Goal: Information Seeking & Learning: Check status

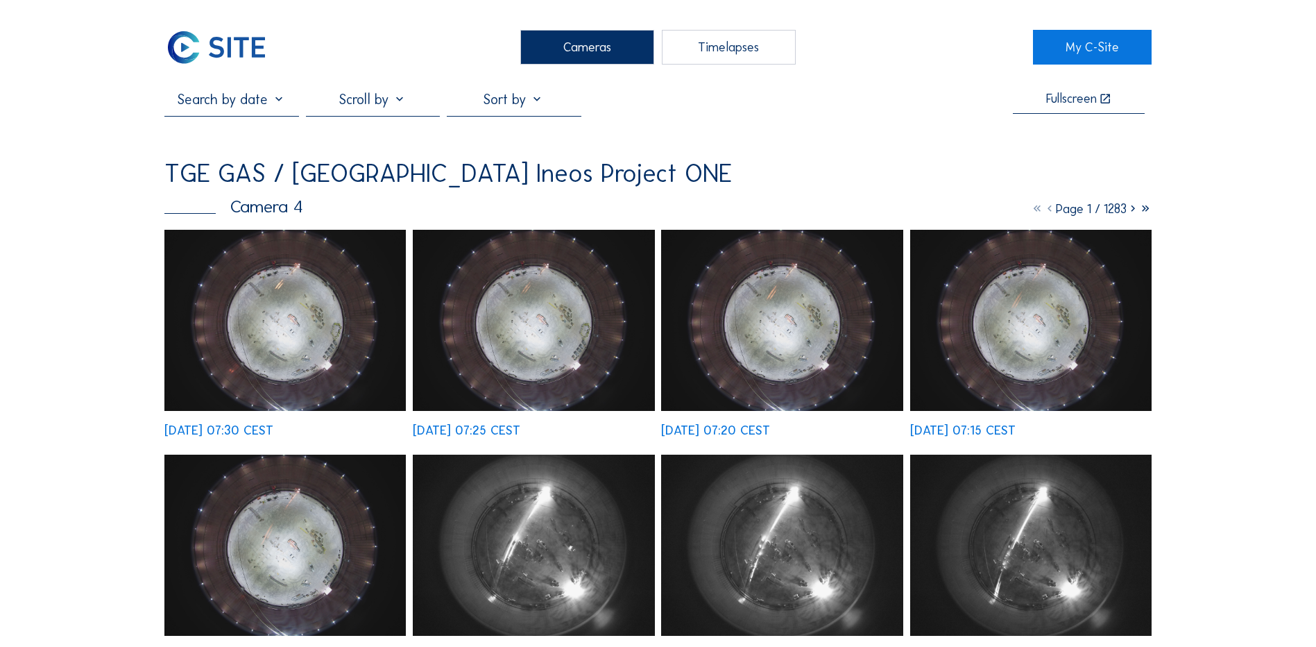
click at [1130, 210] on icon at bounding box center [1133, 208] width 12 height 15
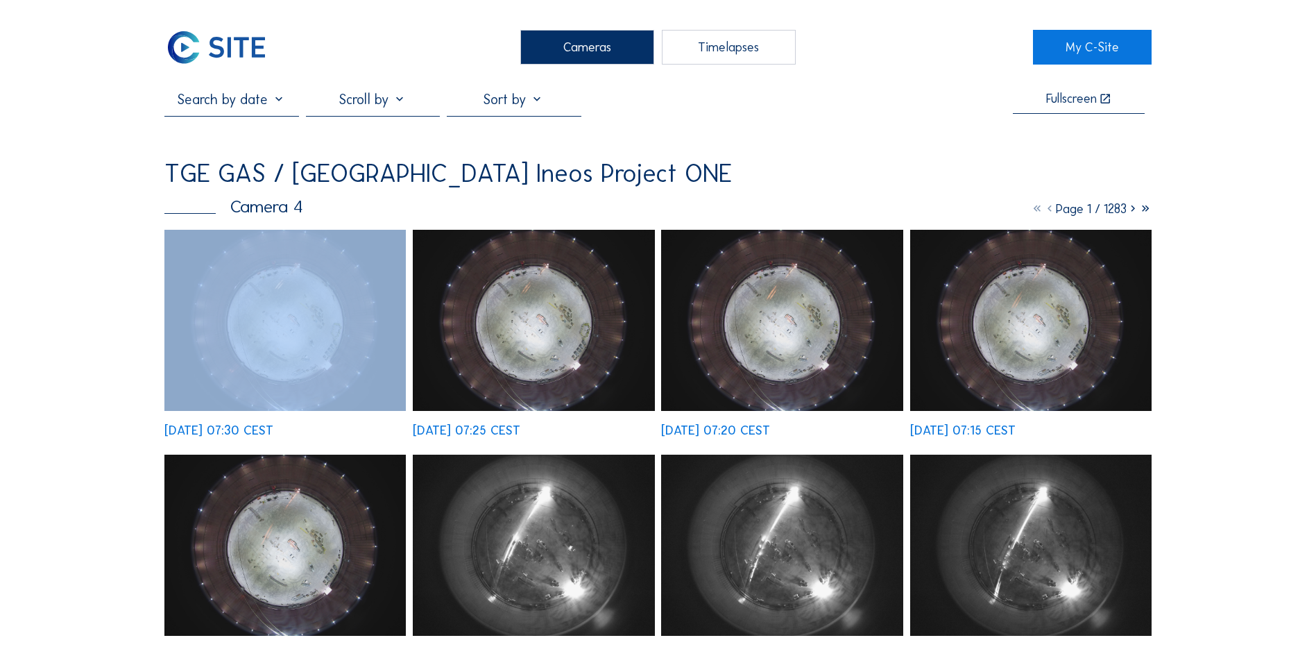
click at [1130, 210] on icon at bounding box center [1133, 208] width 12 height 15
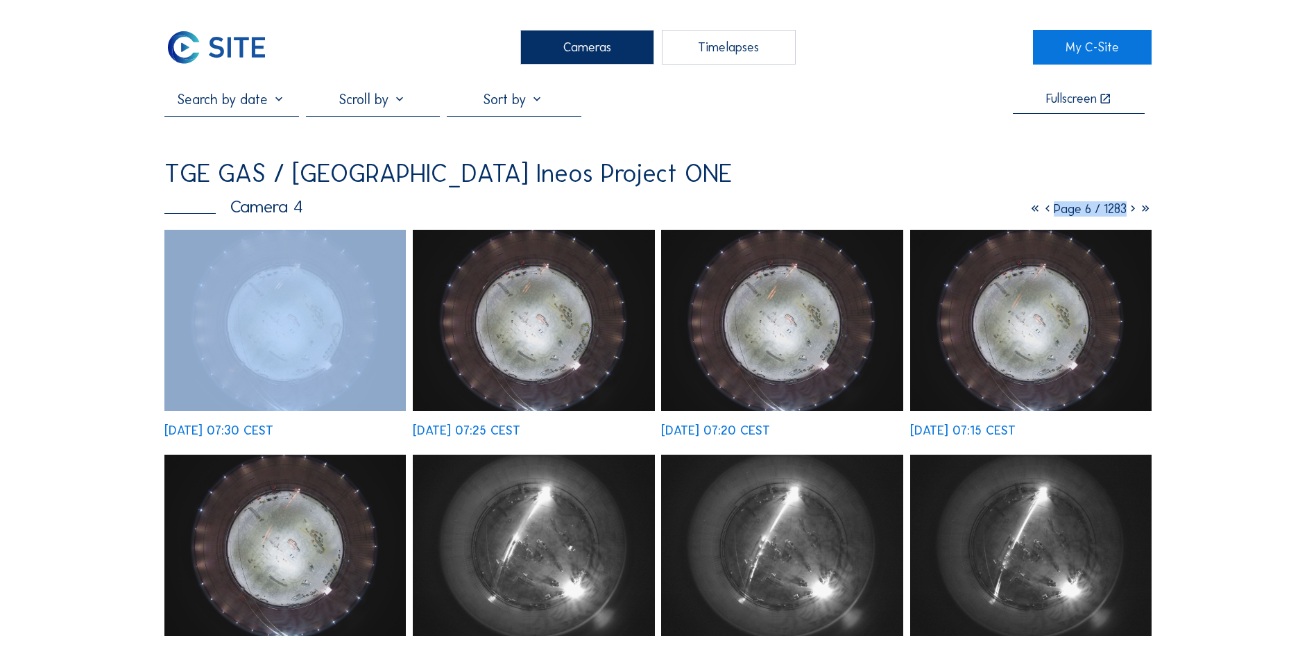
click at [1130, 210] on icon at bounding box center [1133, 208] width 12 height 15
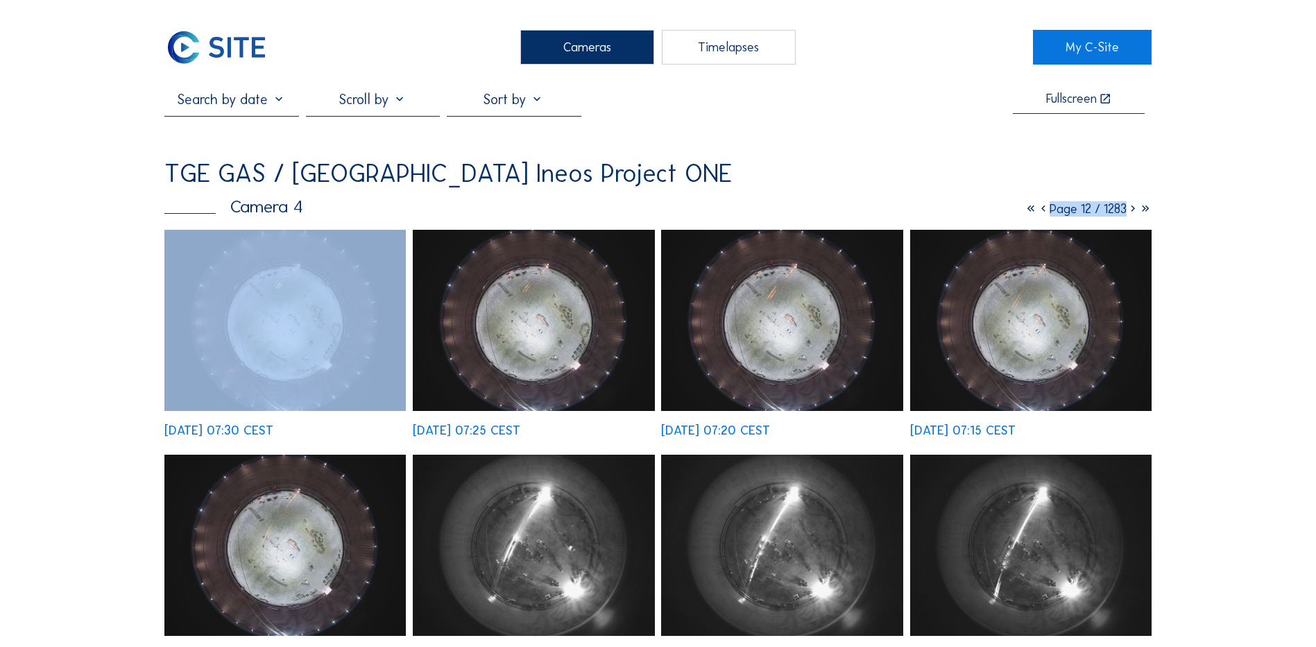
click at [1130, 210] on icon at bounding box center [1133, 208] width 12 height 15
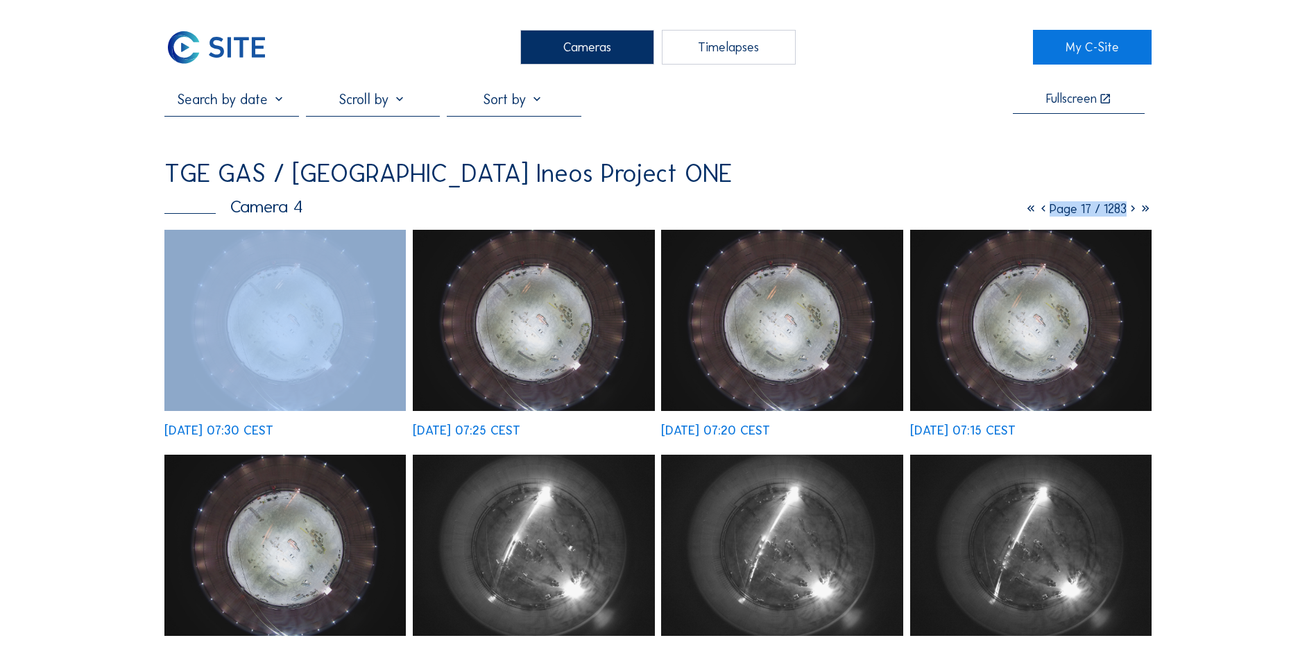
click at [1130, 210] on icon at bounding box center [1133, 208] width 12 height 15
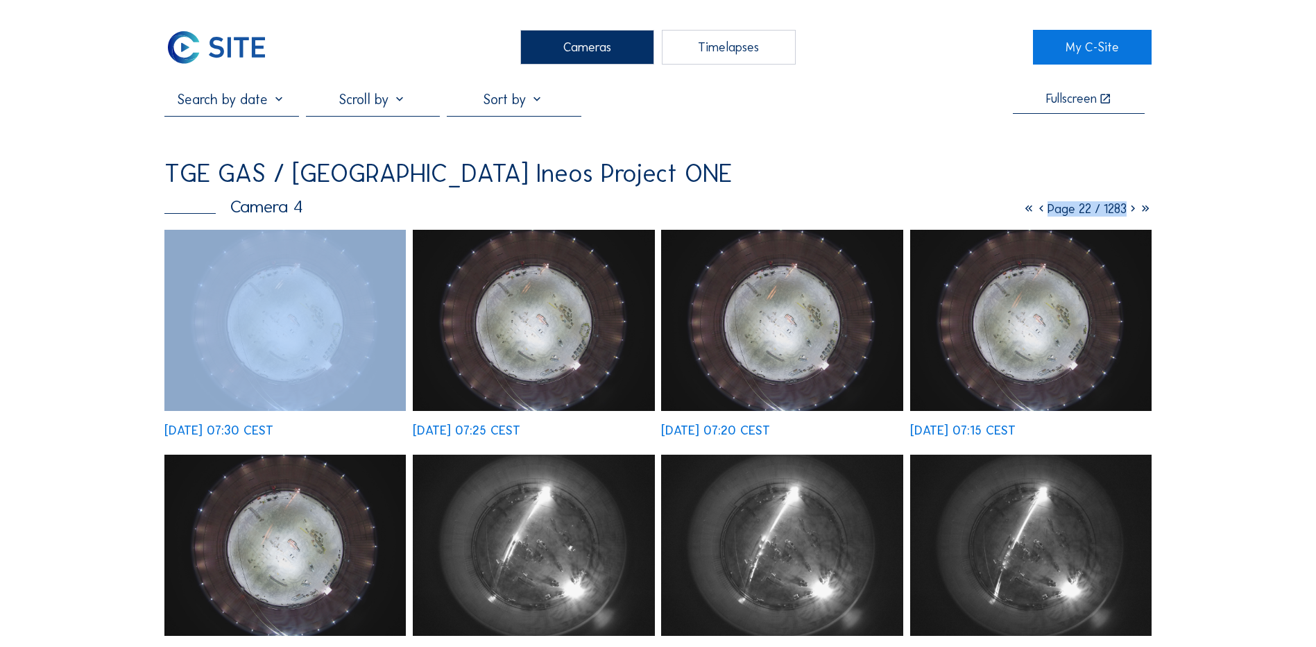
click at [1130, 210] on icon at bounding box center [1133, 208] width 12 height 15
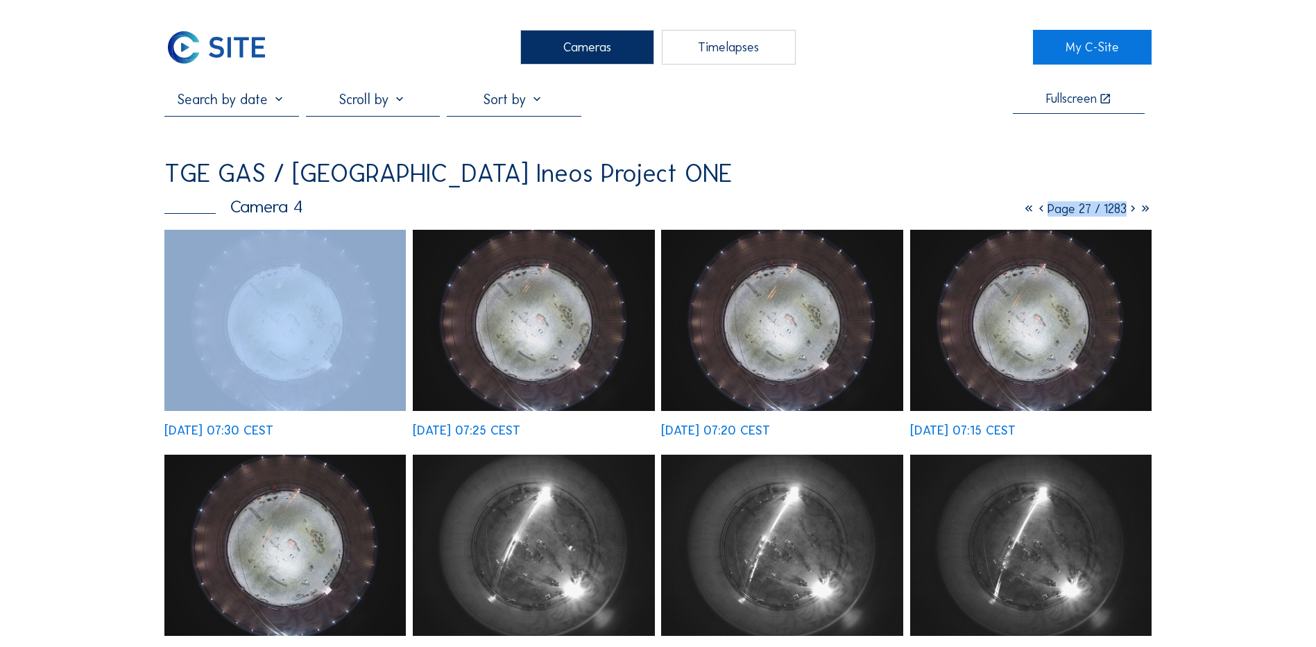
click at [1130, 210] on icon at bounding box center [1133, 208] width 12 height 15
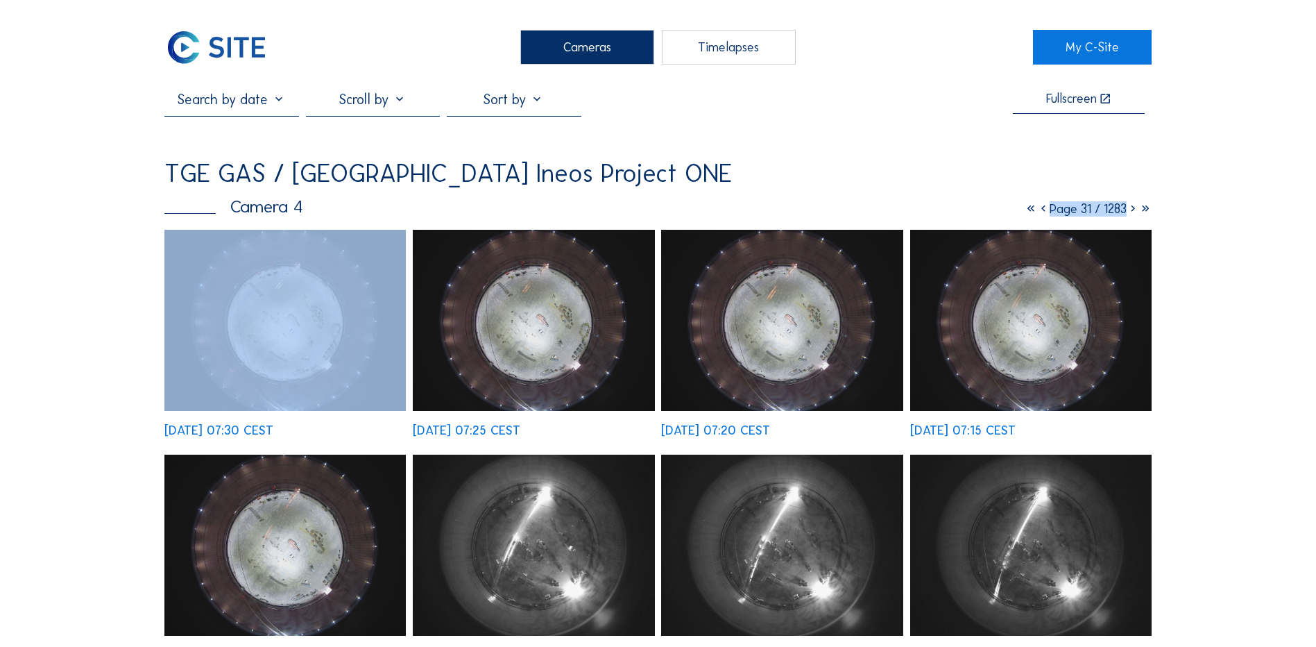
click at [1130, 210] on icon at bounding box center [1133, 208] width 12 height 15
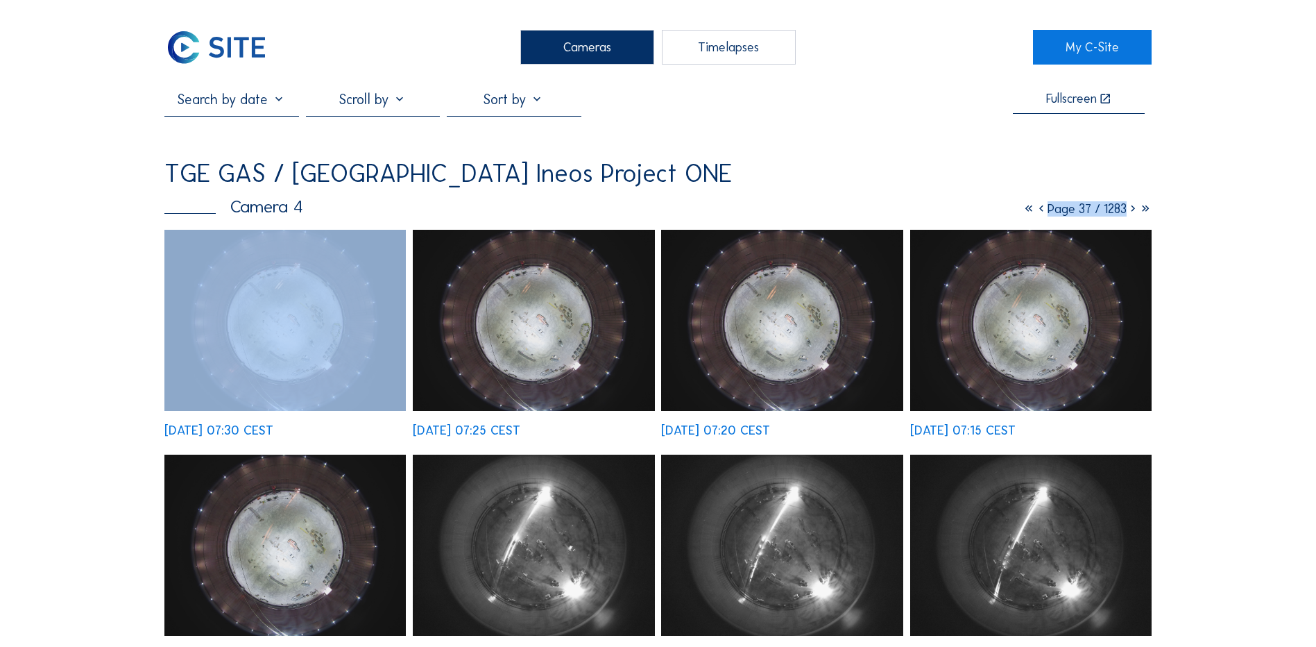
click at [1130, 210] on icon at bounding box center [1133, 208] width 12 height 15
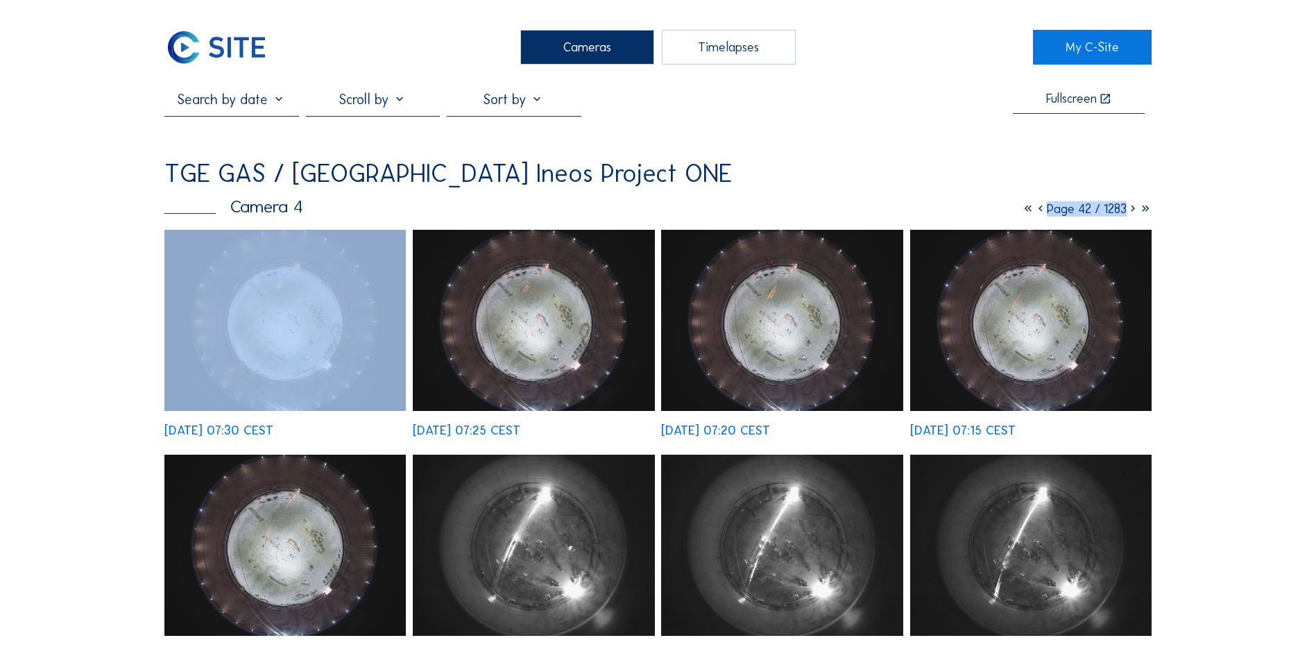
click at [1130, 210] on icon at bounding box center [1133, 208] width 12 height 15
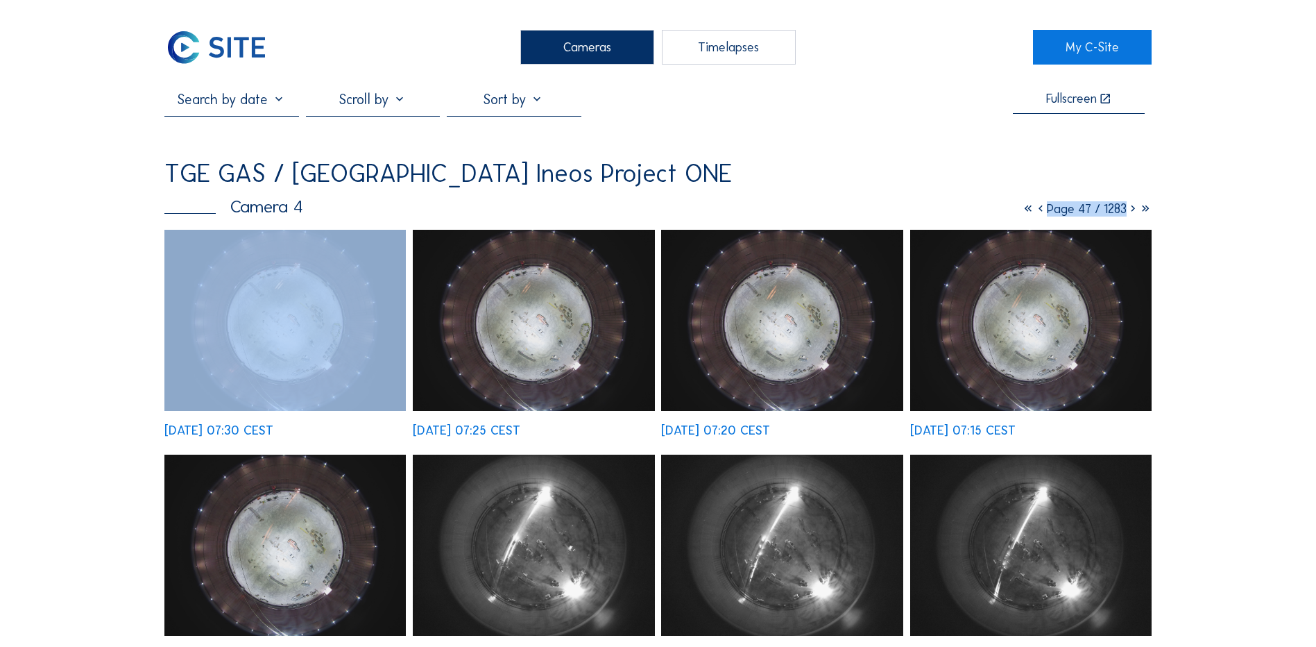
click at [1130, 210] on icon at bounding box center [1133, 208] width 12 height 15
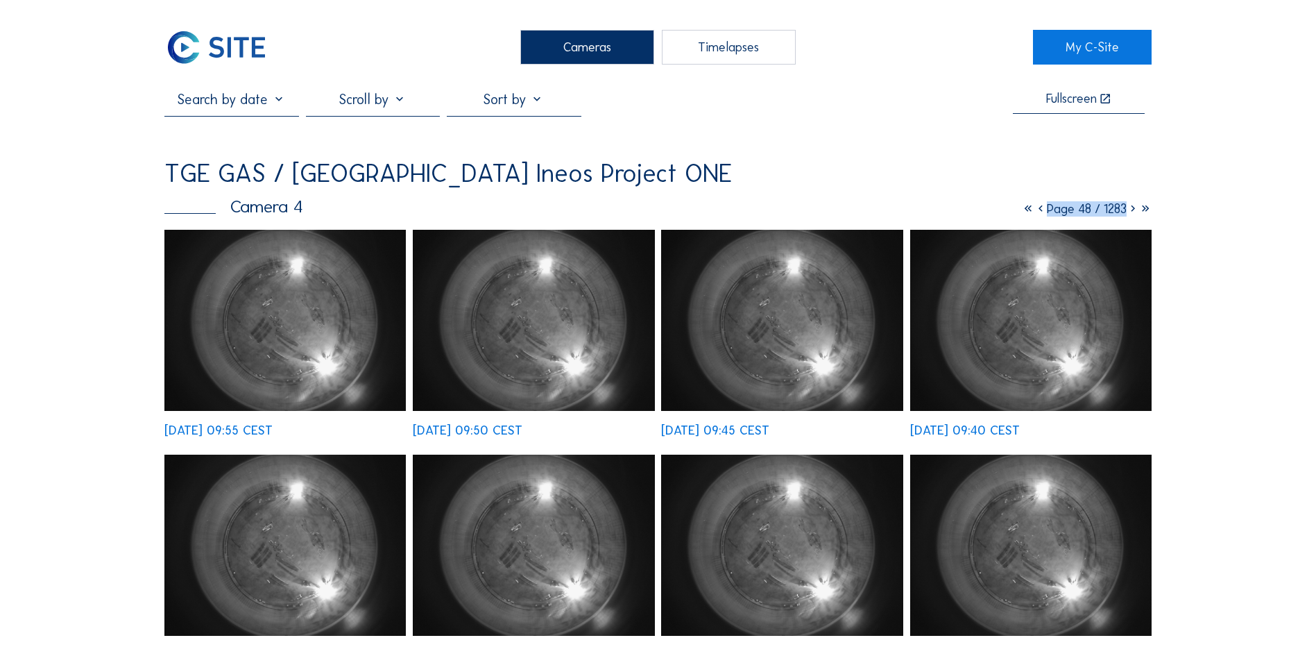
click at [1127, 209] on icon at bounding box center [1133, 208] width 12 height 15
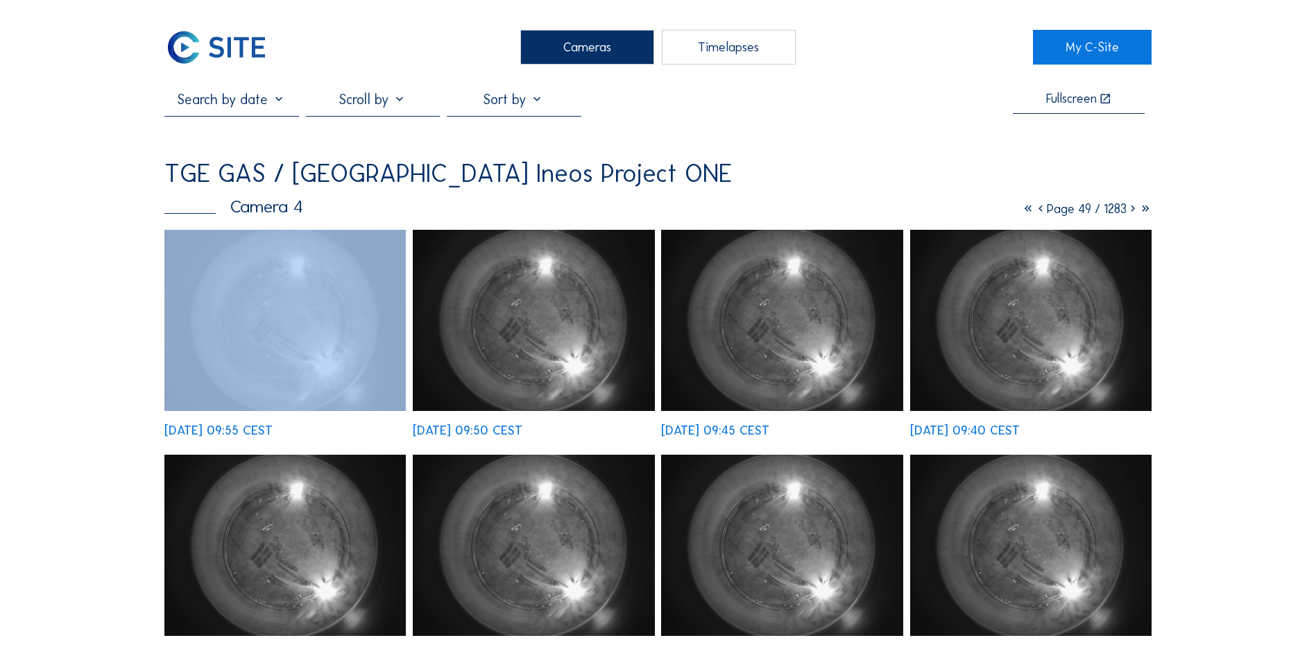
click at [1127, 209] on icon at bounding box center [1133, 208] width 12 height 15
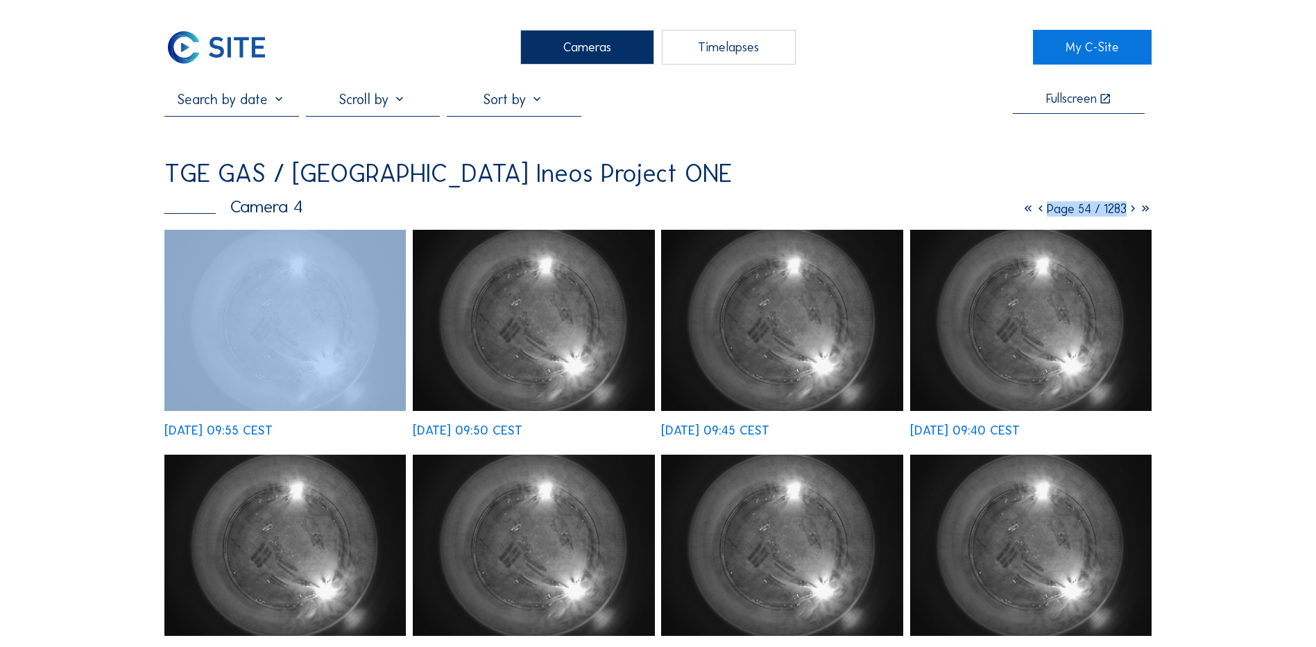
click at [1127, 209] on icon at bounding box center [1133, 208] width 12 height 15
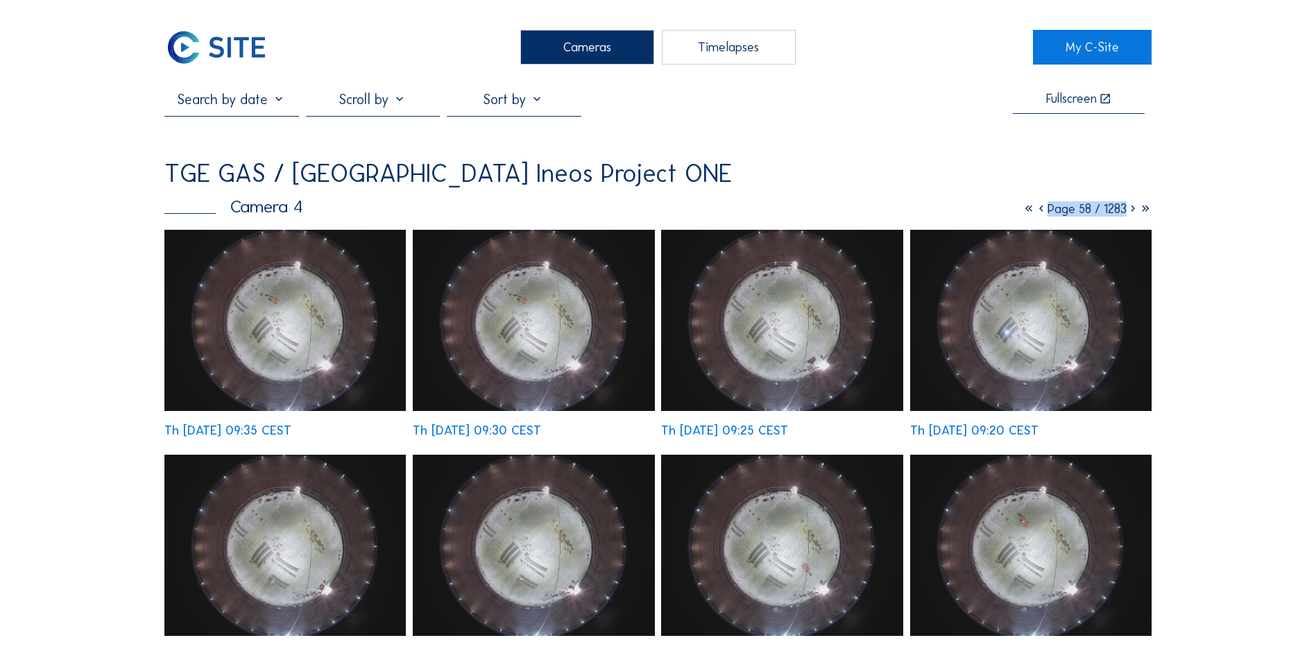
click at [1128, 210] on icon at bounding box center [1133, 208] width 12 height 15
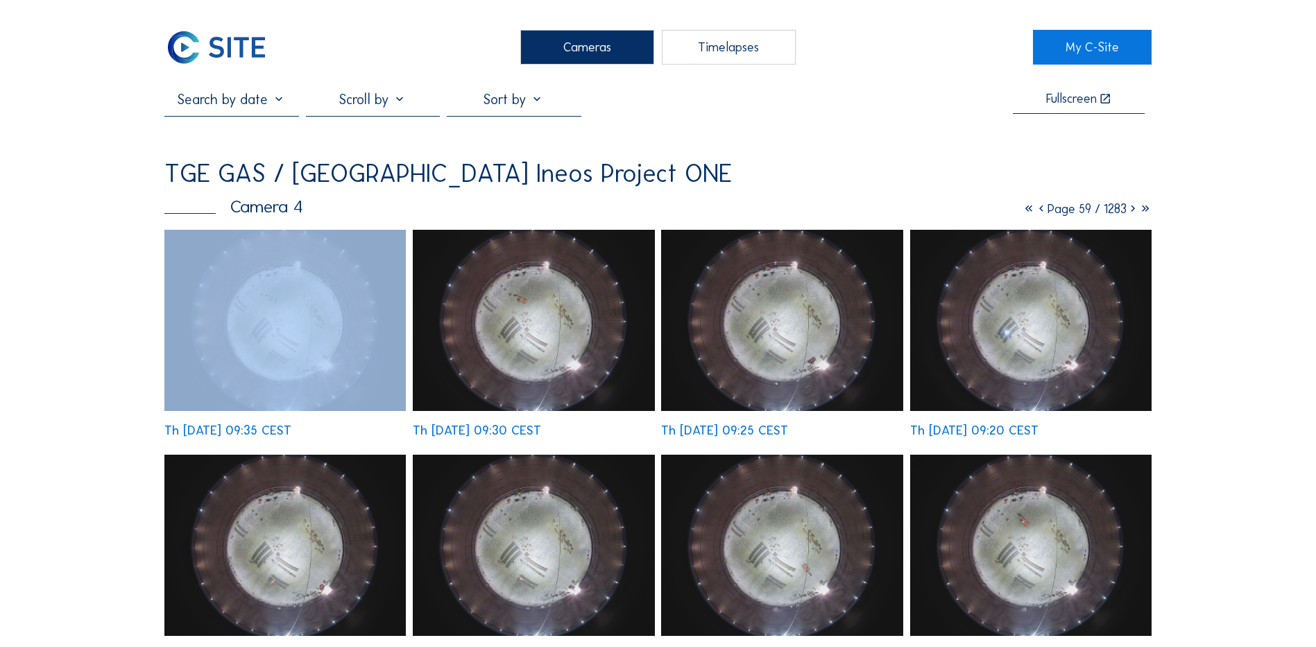
click at [1128, 210] on icon at bounding box center [1133, 208] width 12 height 15
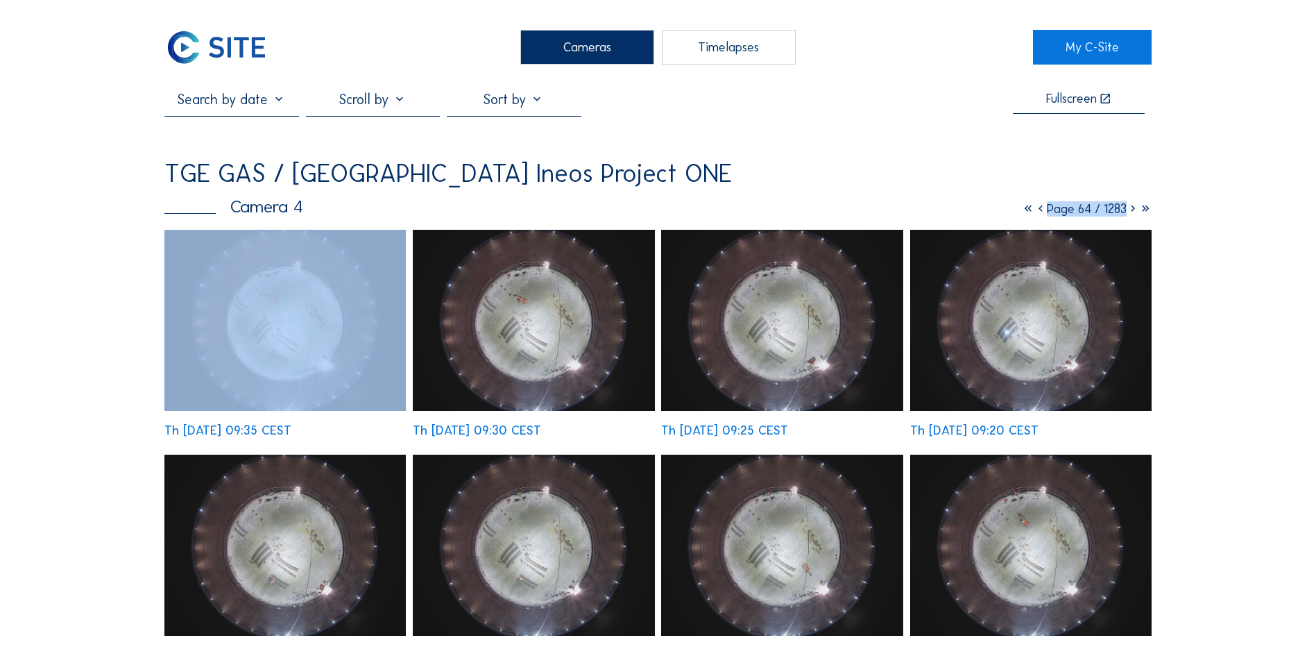
click at [1128, 210] on icon at bounding box center [1133, 208] width 12 height 15
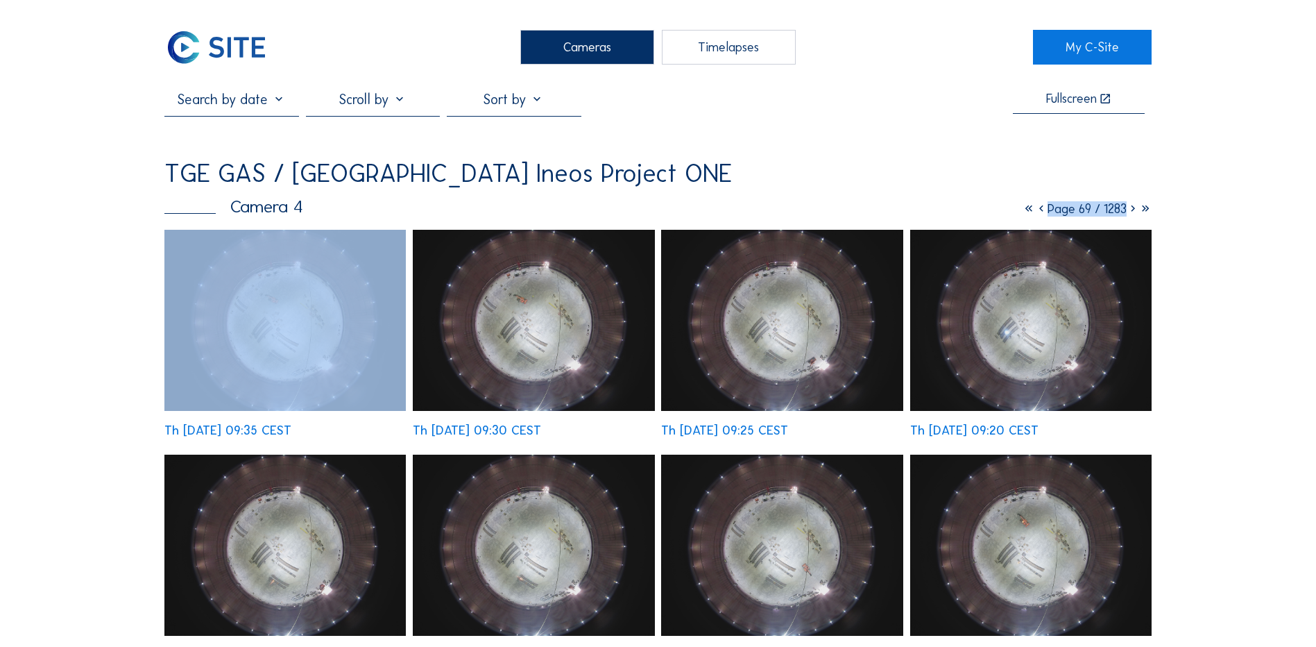
click at [1128, 210] on icon at bounding box center [1133, 208] width 12 height 15
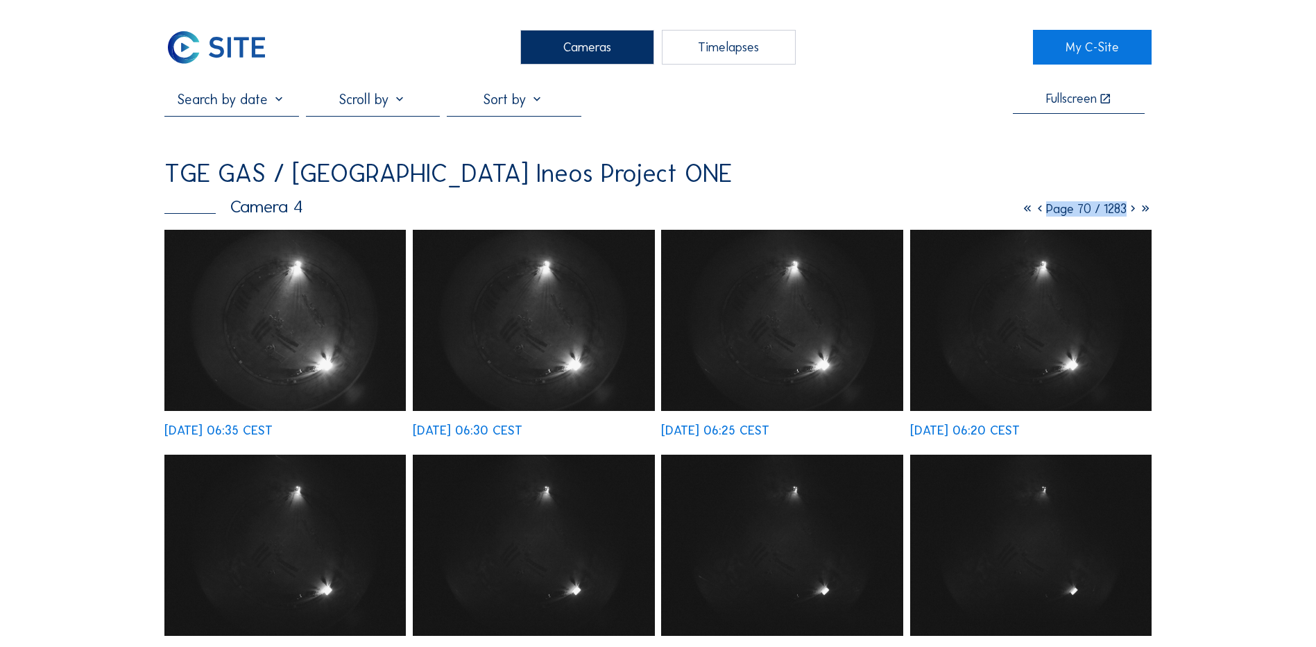
click at [1129, 212] on icon at bounding box center [1133, 208] width 12 height 15
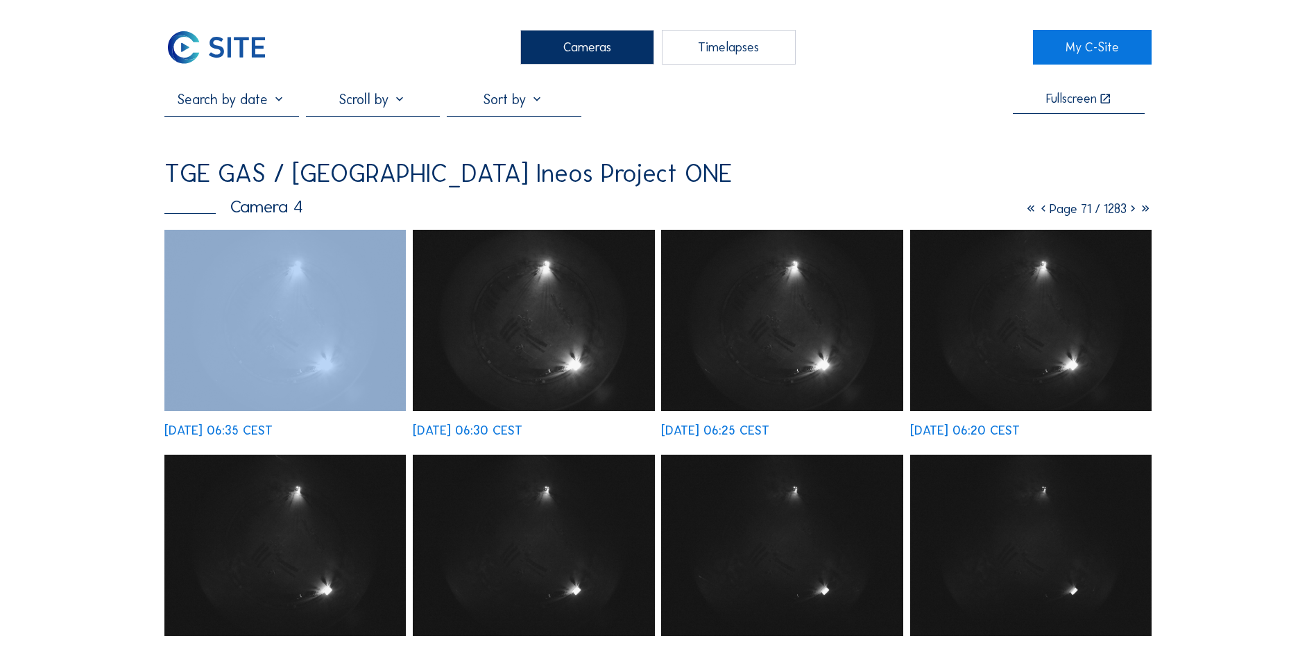
click at [1129, 212] on icon at bounding box center [1133, 208] width 12 height 15
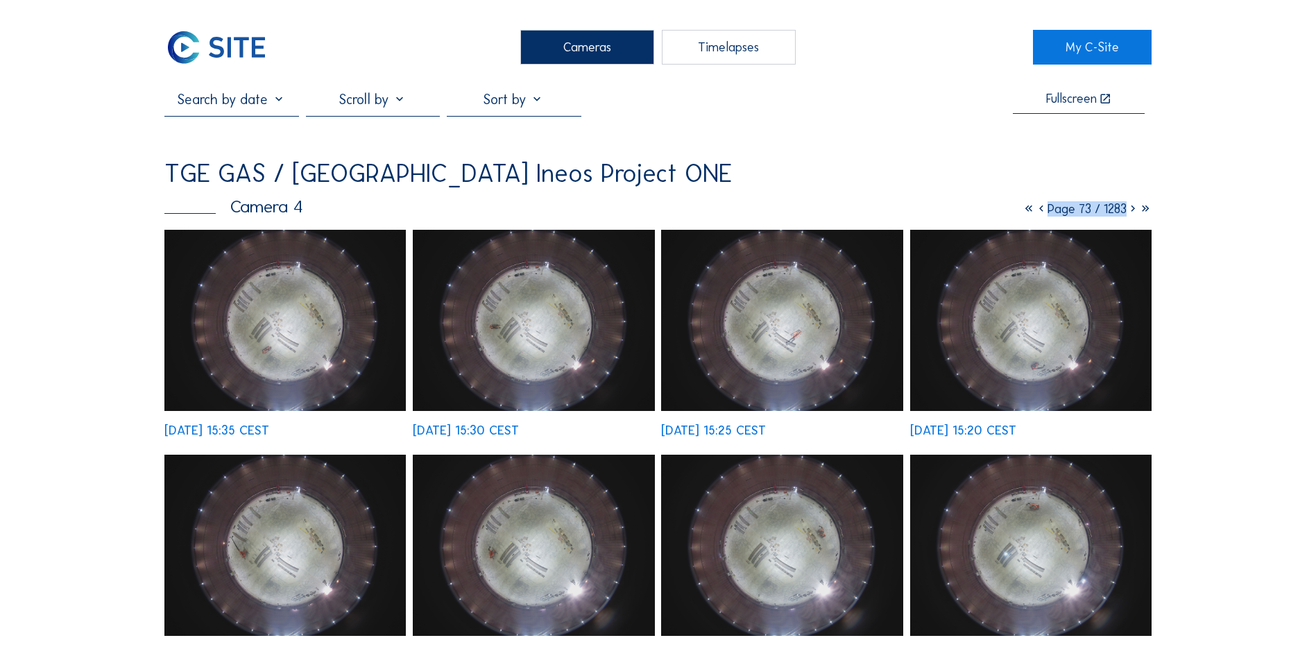
click at [1036, 316] on img at bounding box center [1030, 320] width 241 height 181
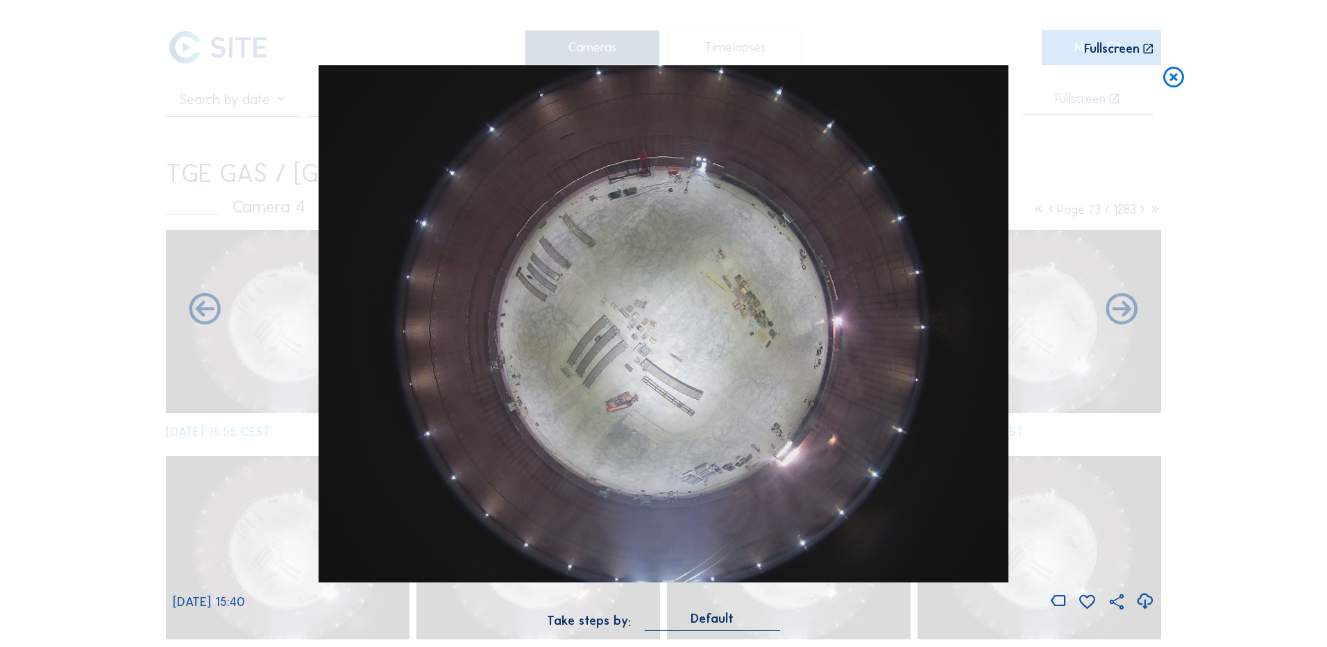
click at [1177, 76] on icon at bounding box center [1173, 78] width 25 height 26
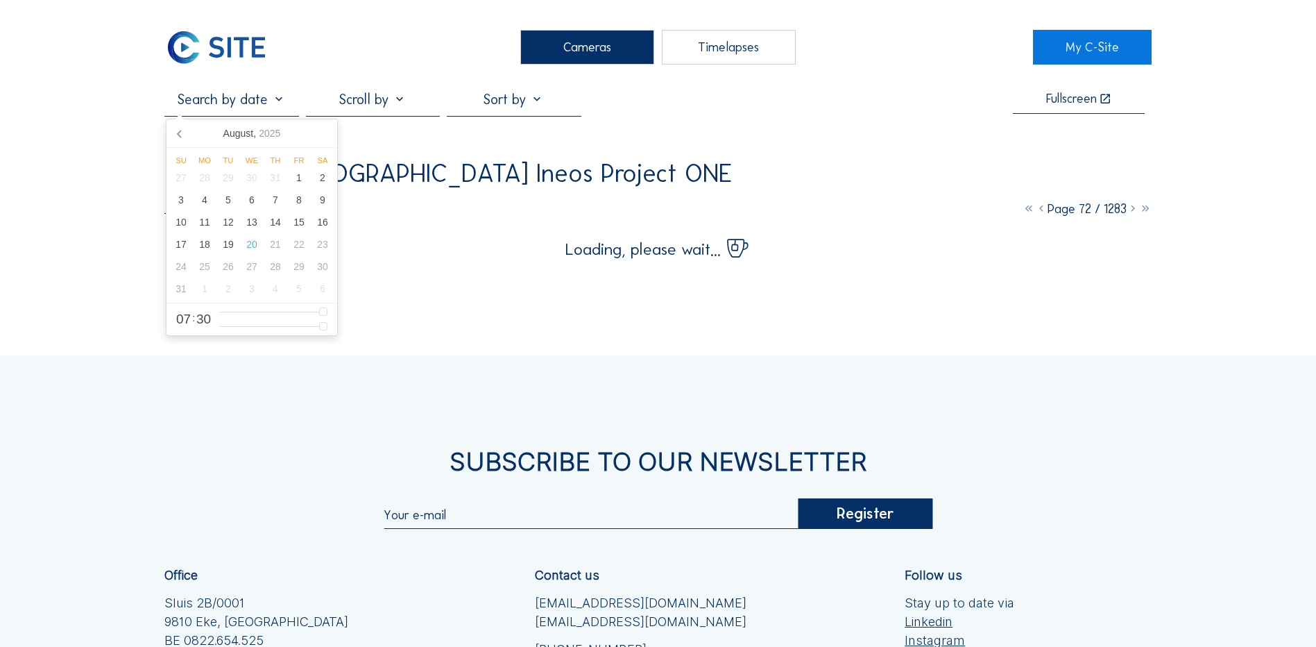
click at [218, 94] on input "text" at bounding box center [231, 99] width 134 height 17
click at [183, 134] on icon at bounding box center [180, 133] width 22 height 22
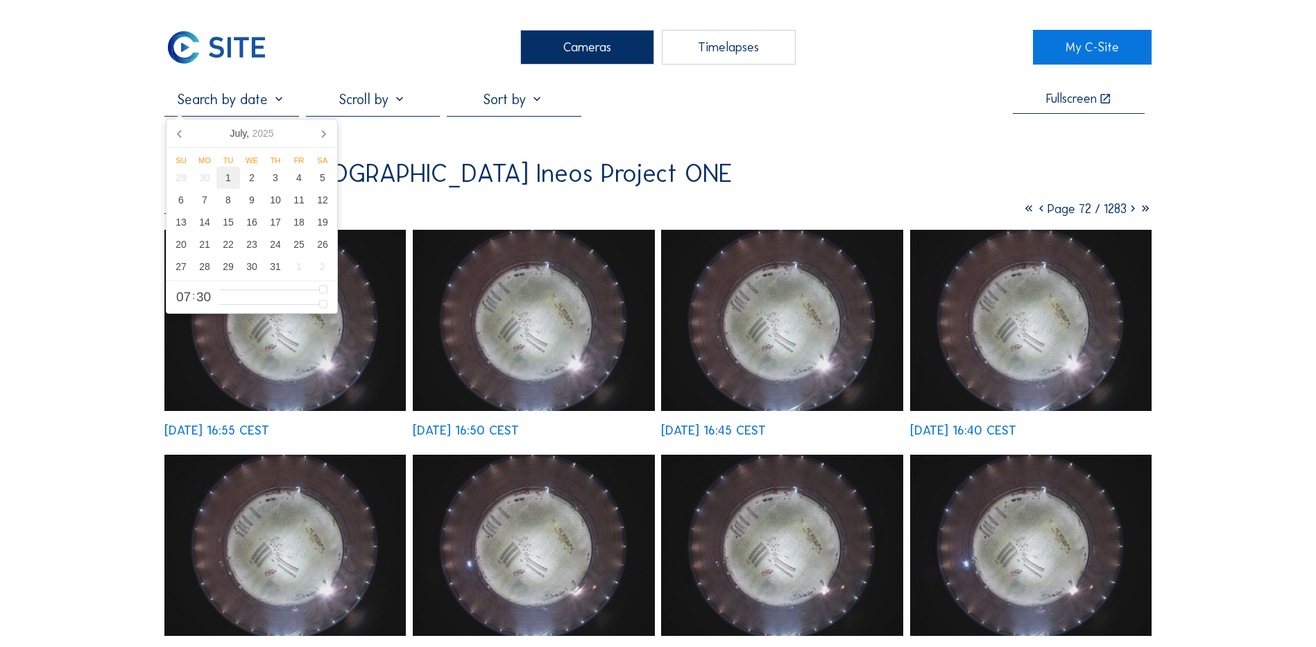
click at [229, 176] on div "1" at bounding box center [228, 178] width 24 height 22
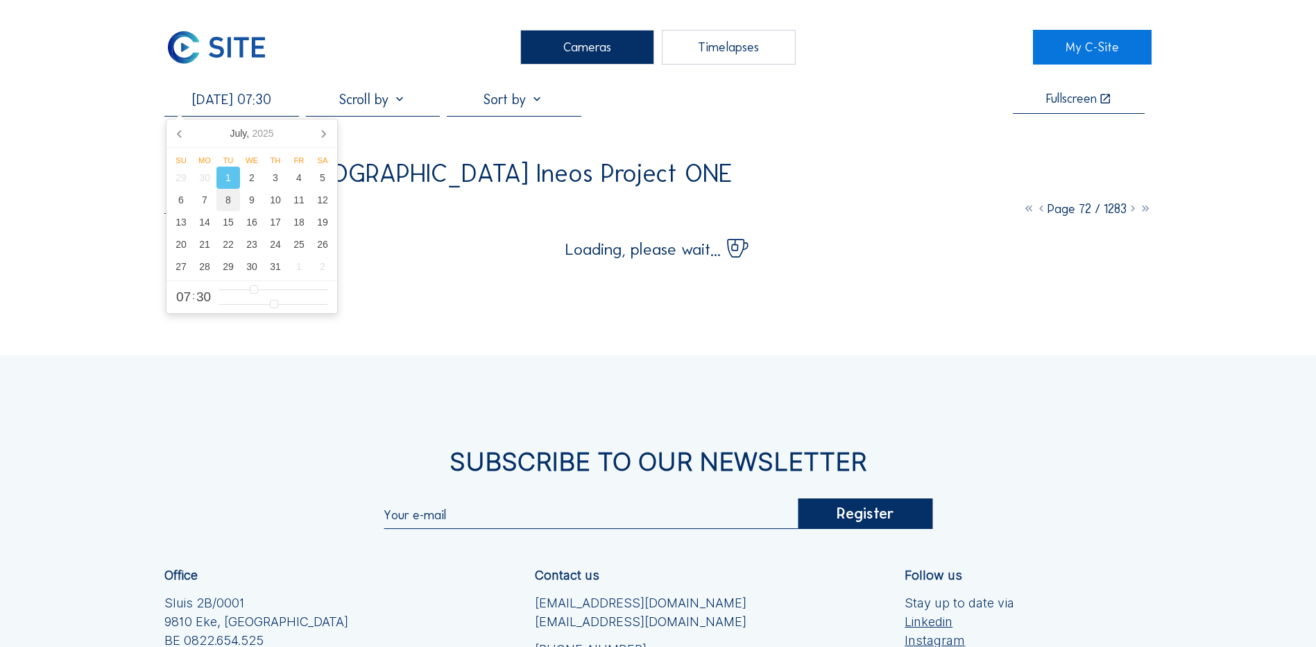
click at [227, 200] on div "8" at bounding box center [228, 200] width 24 height 22
click at [225, 178] on div "1" at bounding box center [228, 178] width 24 height 22
click at [1238, 268] on div "Cameras Timelapses My C-Site [DATE] 07:30 Fullscreen TGE GAS / [GEOGRAPHIC_DATA…" at bounding box center [658, 433] width 1316 height 867
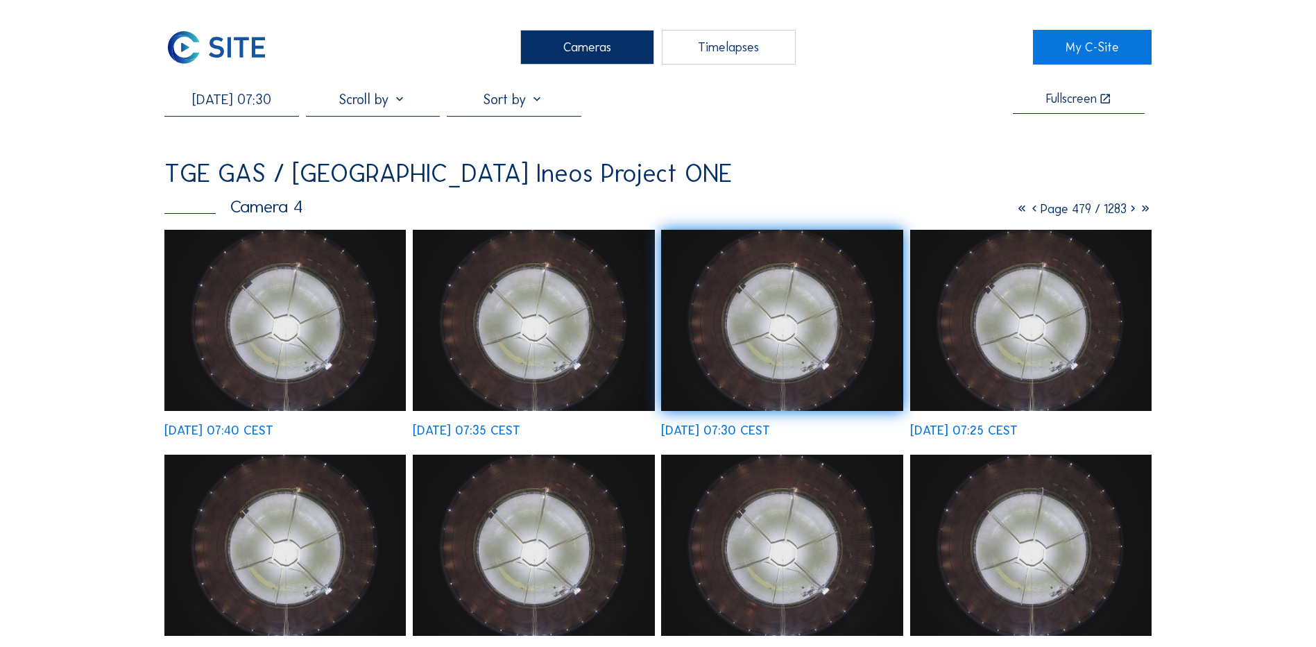
click at [285, 343] on img at bounding box center [284, 320] width 241 height 181
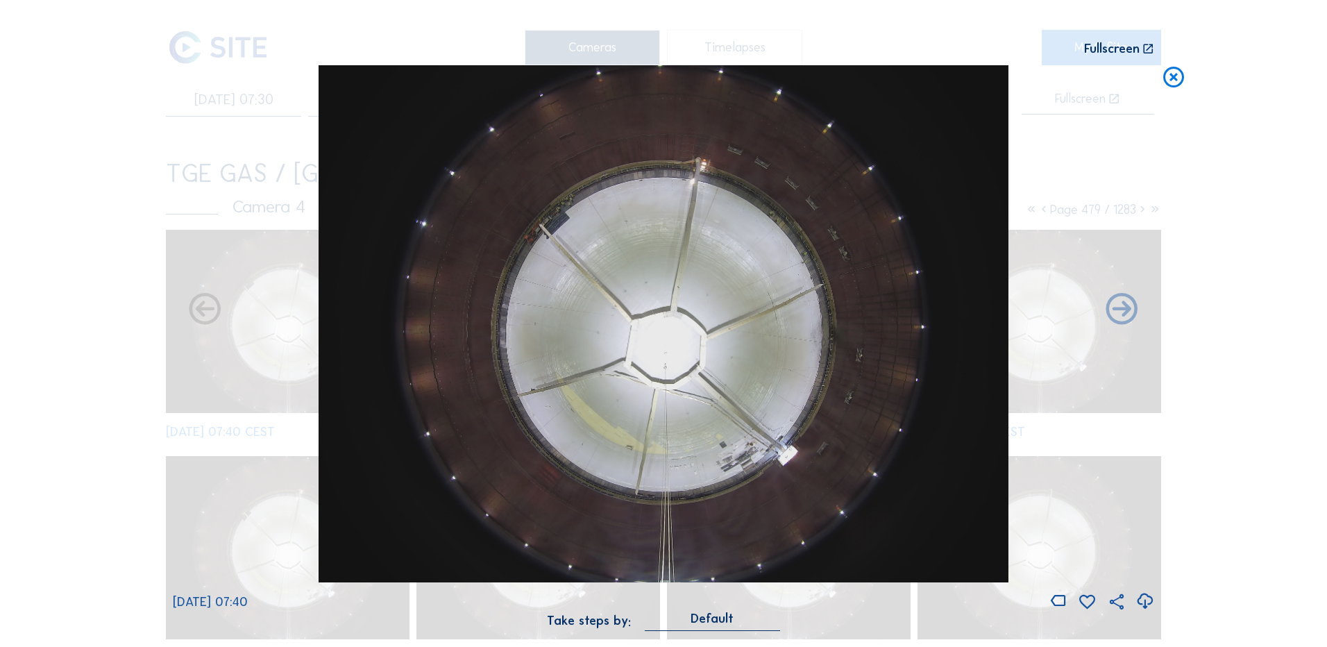
click at [1143, 598] on icon at bounding box center [1144, 601] width 19 height 23
click at [1304, 167] on div "Scroll to travel through time | Press 'Alt' Button + Scroll to Zoom | Click and…" at bounding box center [663, 323] width 1327 height 647
click at [1170, 83] on icon at bounding box center [1173, 78] width 25 height 26
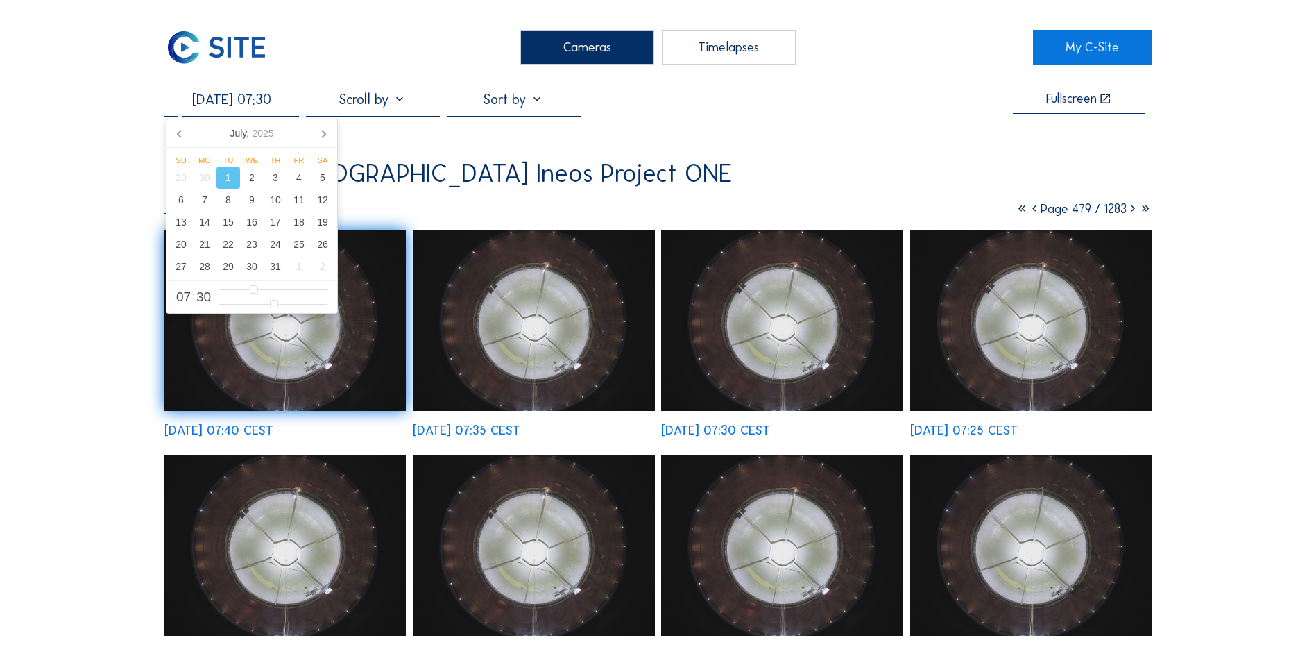
click at [261, 99] on input "[DATE] 07:30" at bounding box center [231, 99] width 134 height 17
click at [180, 135] on icon at bounding box center [179, 133] width 3 height 7
click at [181, 267] on div "29" at bounding box center [181, 266] width 24 height 22
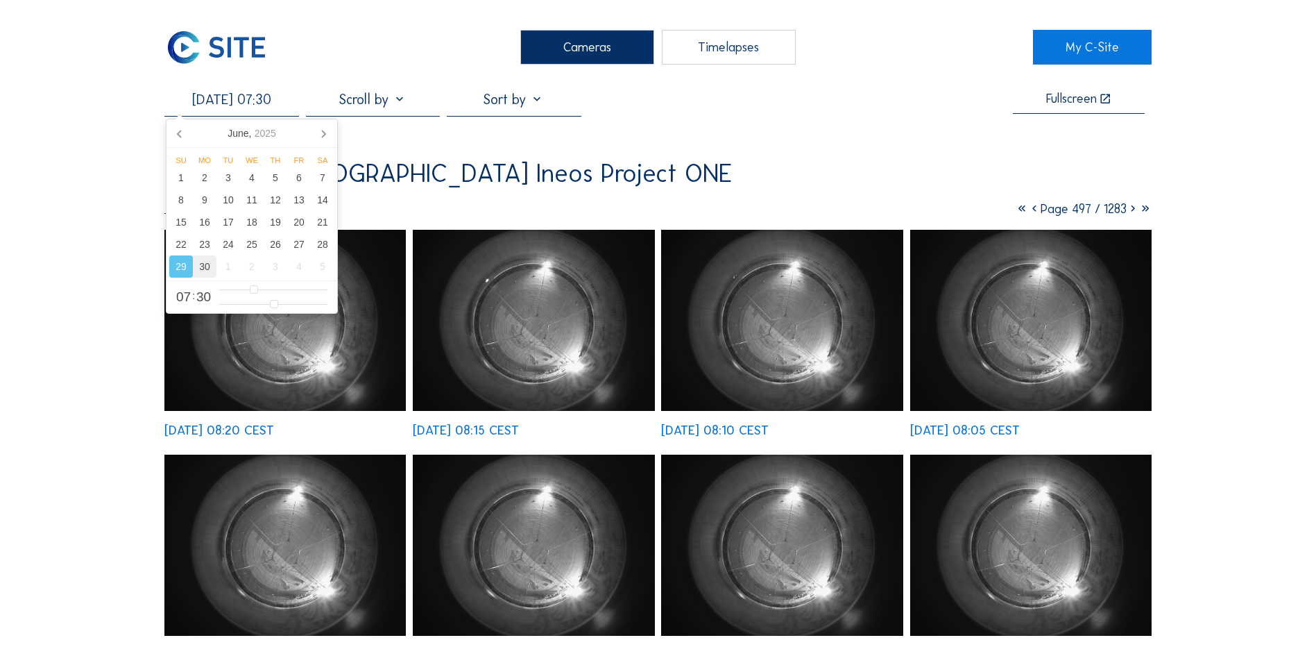
click at [207, 270] on div "30" at bounding box center [205, 266] width 24 height 22
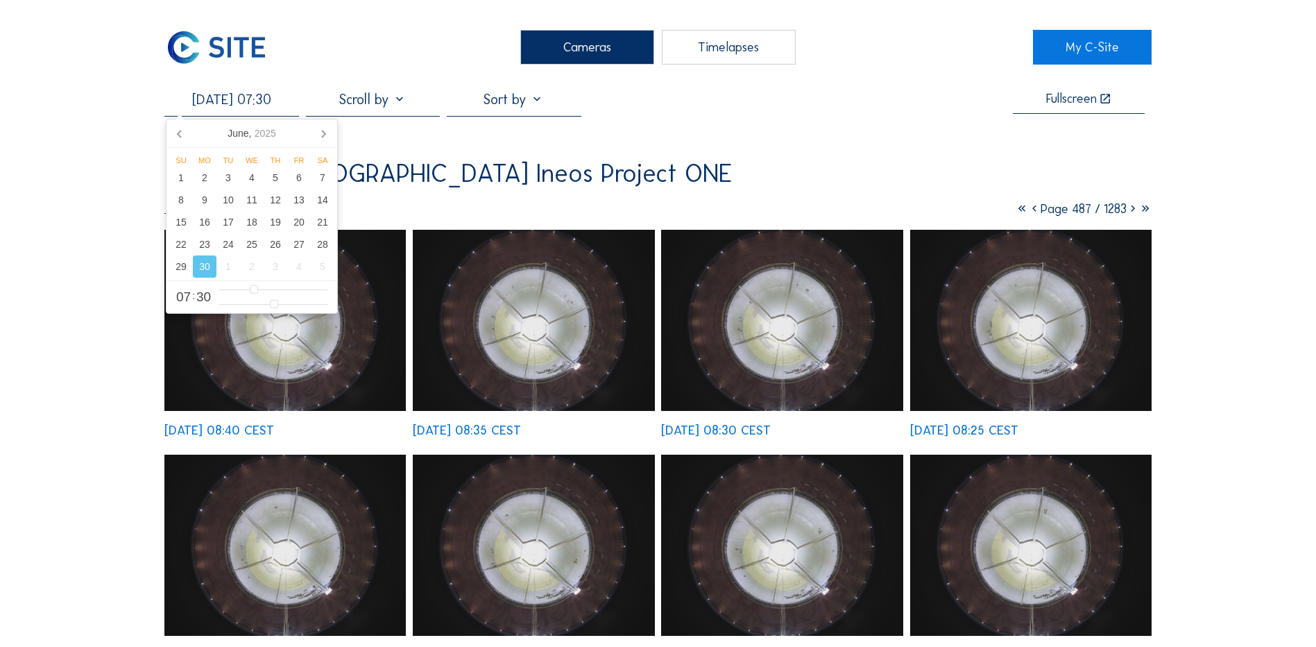
click at [552, 359] on img at bounding box center [533, 320] width 241 height 181
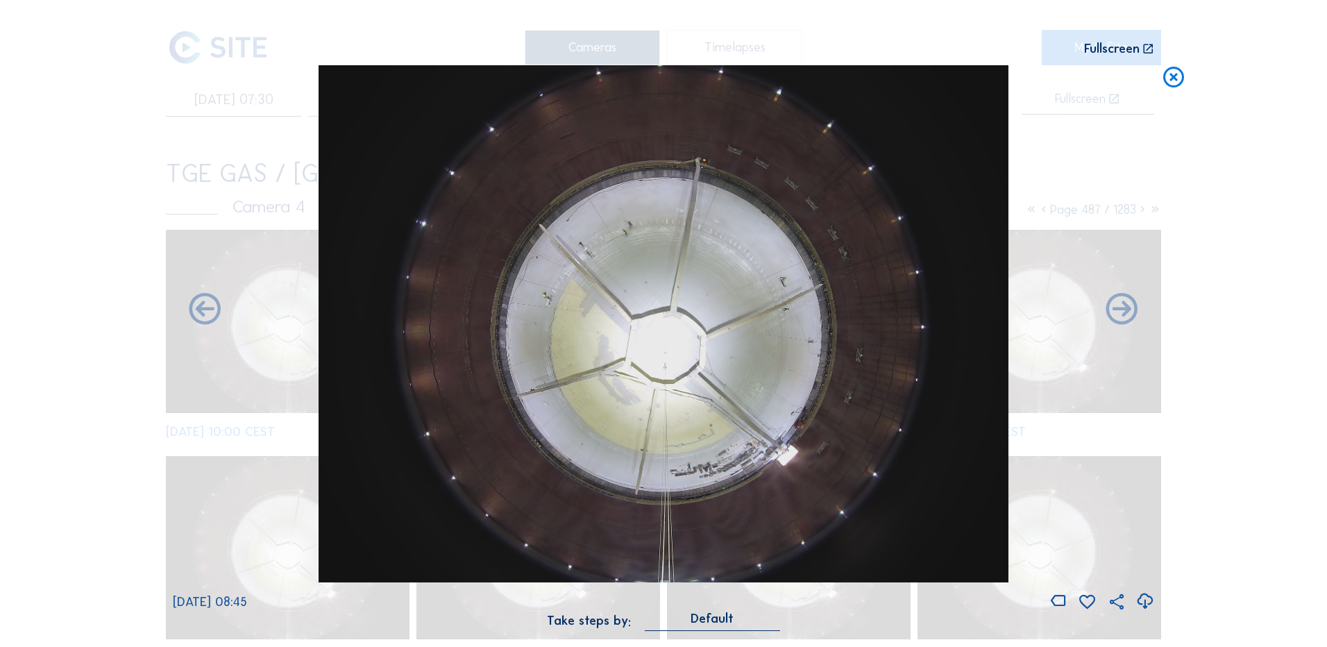
click at [1266, 232] on div "Scroll to travel through time | Press 'Alt' Button + Scroll to Zoom | Click and…" at bounding box center [663, 323] width 1327 height 647
click at [1177, 77] on icon at bounding box center [1173, 78] width 25 height 26
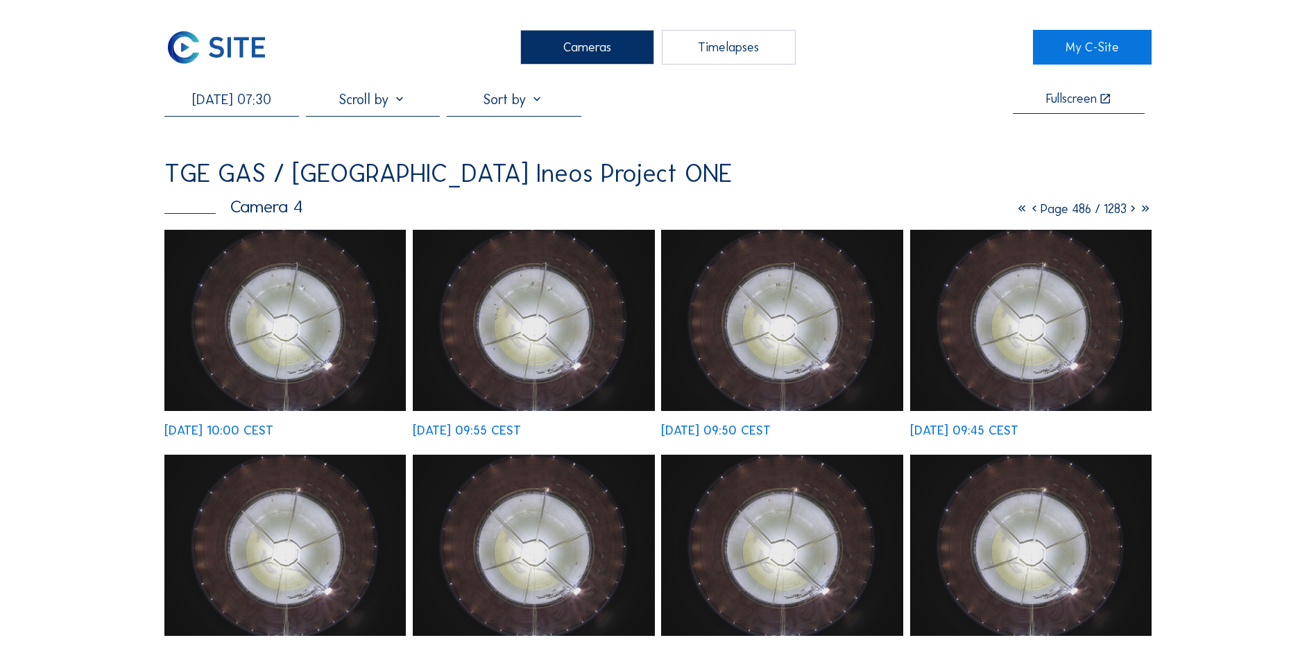
click at [534, 343] on img at bounding box center [533, 320] width 241 height 181
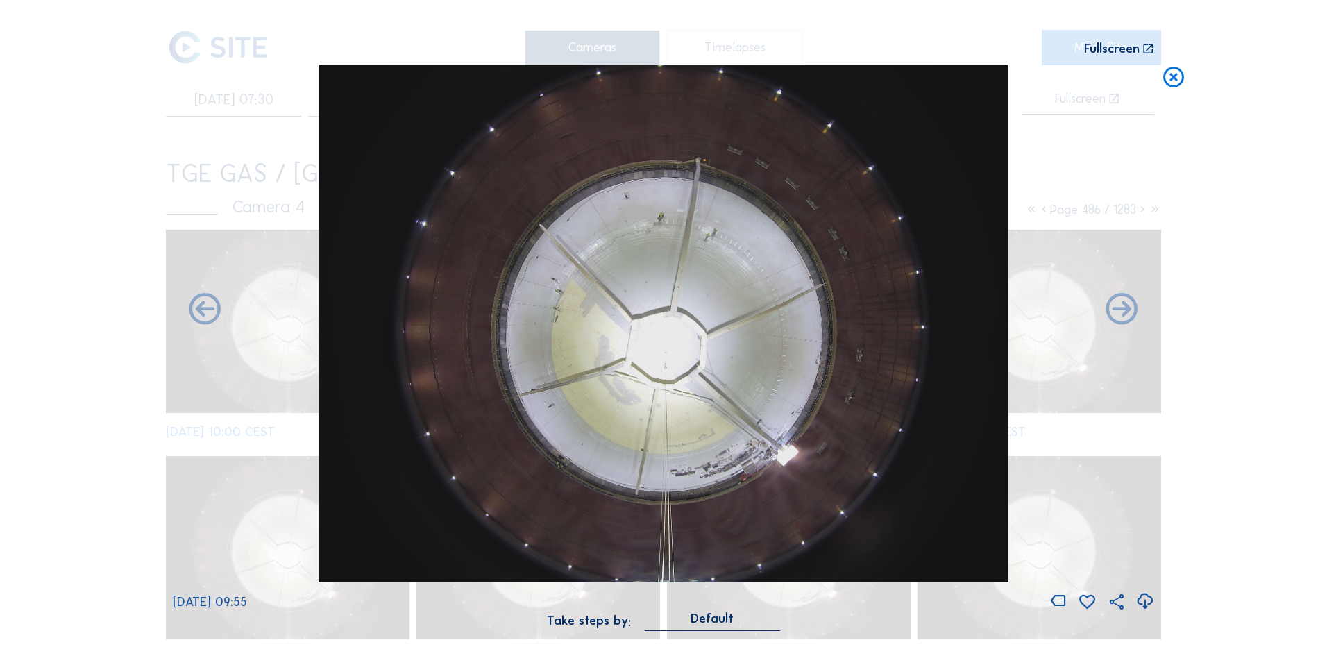
click at [1146, 602] on icon at bounding box center [1144, 601] width 19 height 23
click at [1266, 239] on div "Scroll to travel through time | Press 'Alt' Button + Scroll to Zoom | Click and…" at bounding box center [663, 323] width 1327 height 647
click at [1172, 78] on icon at bounding box center [1173, 78] width 25 height 26
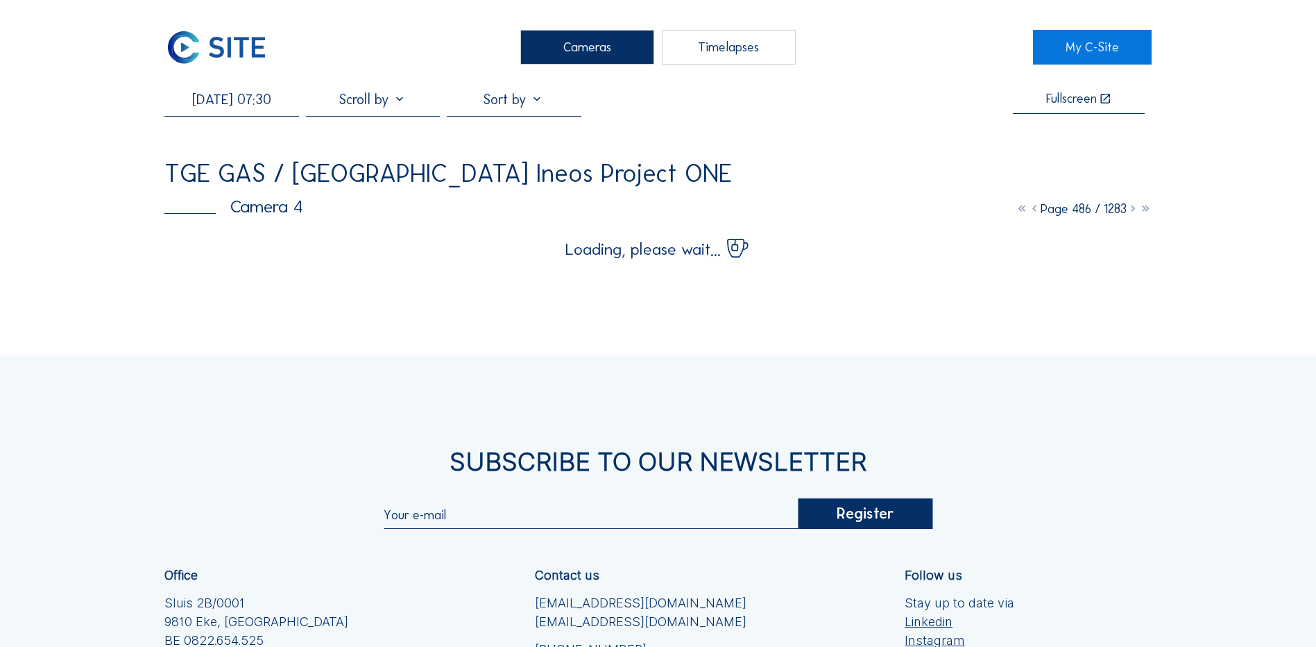
click at [217, 101] on input "[DATE] 07:30" at bounding box center [231, 99] width 134 height 17
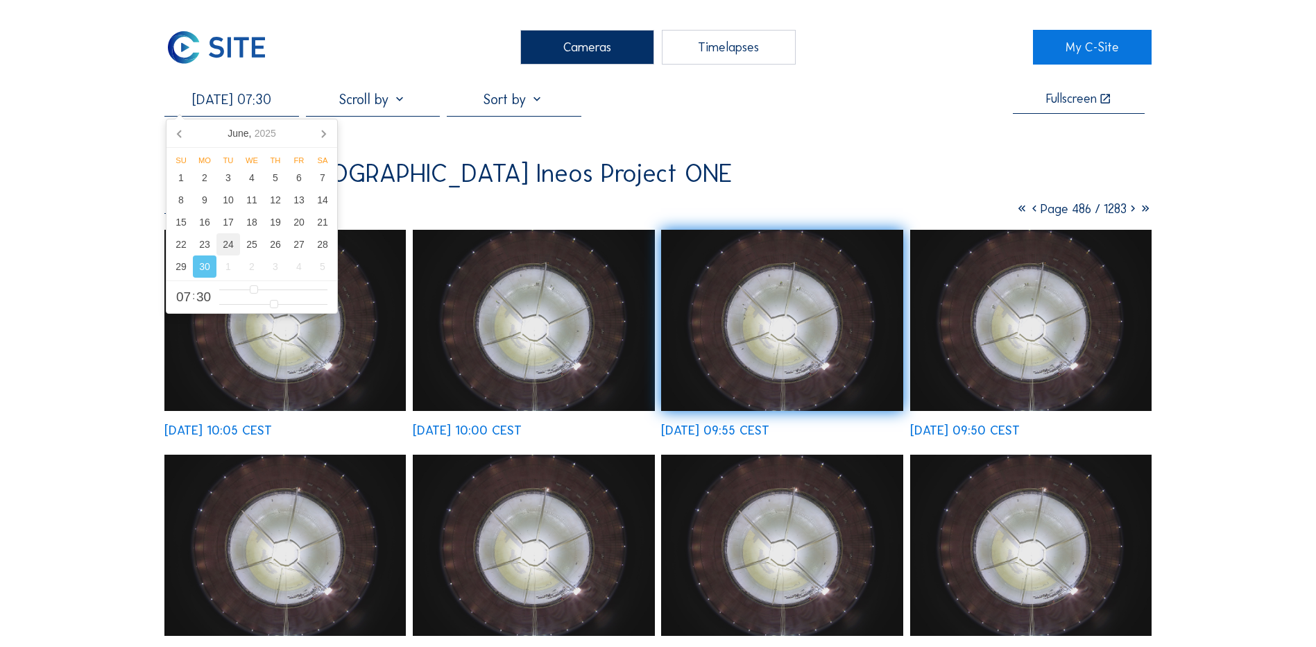
click at [232, 241] on div "24" at bounding box center [228, 244] width 24 height 22
type input "[DATE] 07:30"
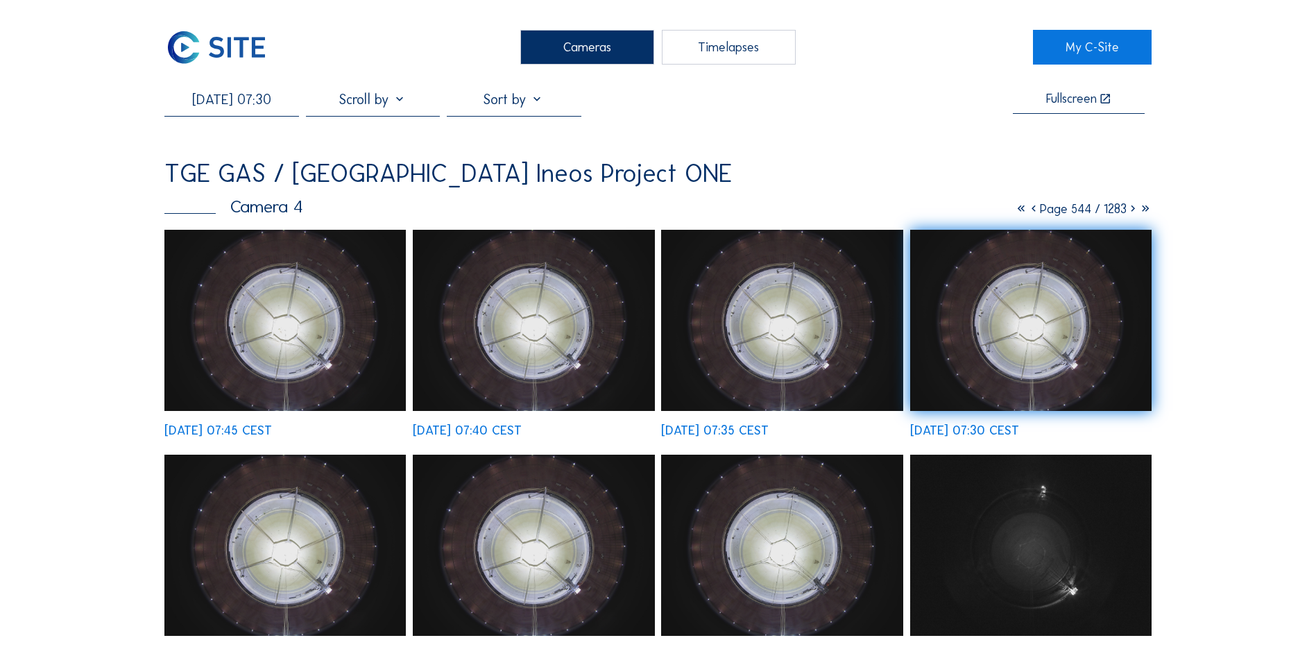
click at [520, 364] on img at bounding box center [533, 320] width 241 height 181
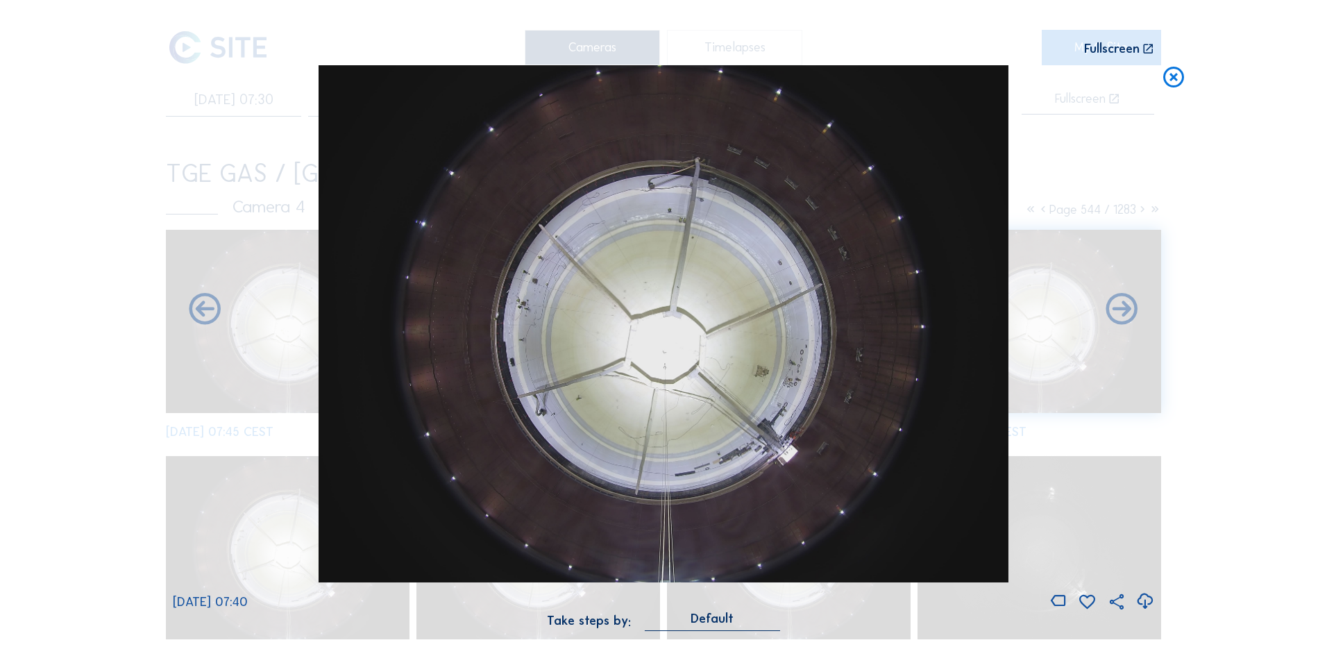
click at [1137, 601] on icon at bounding box center [1144, 601] width 19 height 23
click at [1267, 246] on div "Scroll to travel through time | Press 'Alt' Button + Scroll to Zoom | Click and…" at bounding box center [663, 323] width 1327 height 647
click at [1173, 78] on icon at bounding box center [1173, 78] width 25 height 26
